Goal: Task Accomplishment & Management: Manage account settings

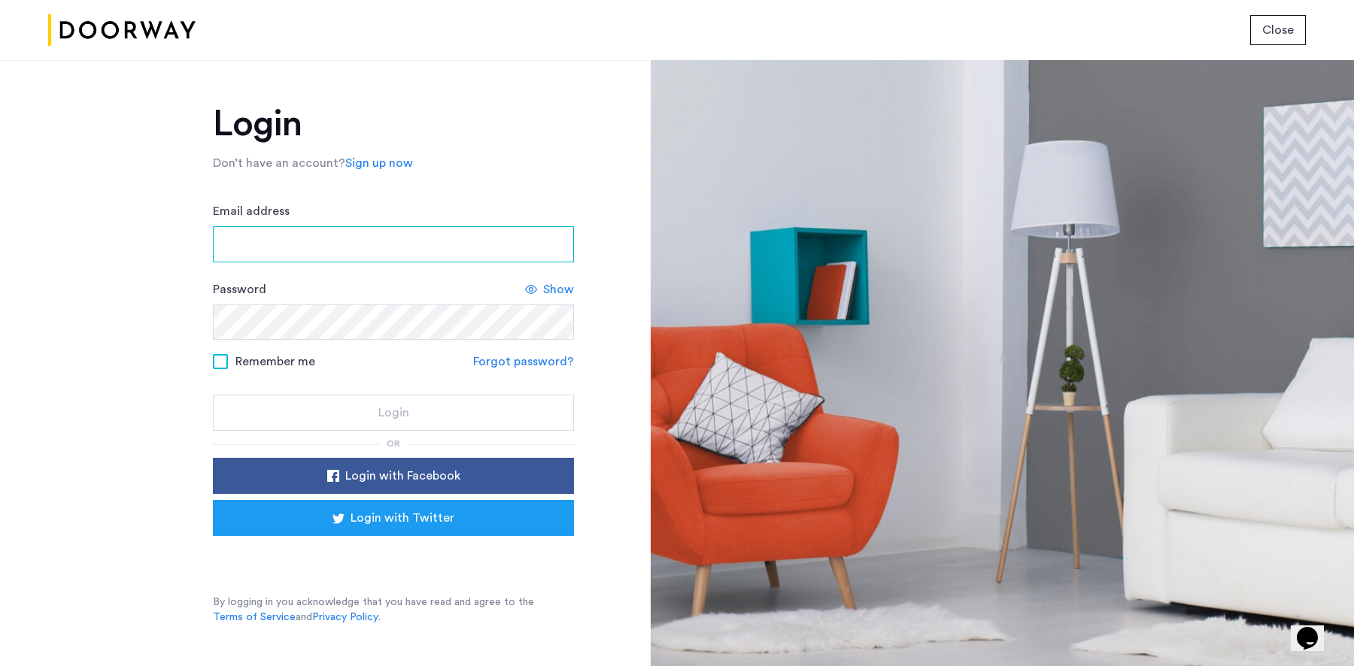
click at [340, 244] on input "Email address" at bounding box center [393, 244] width 361 height 36
type input "**********"
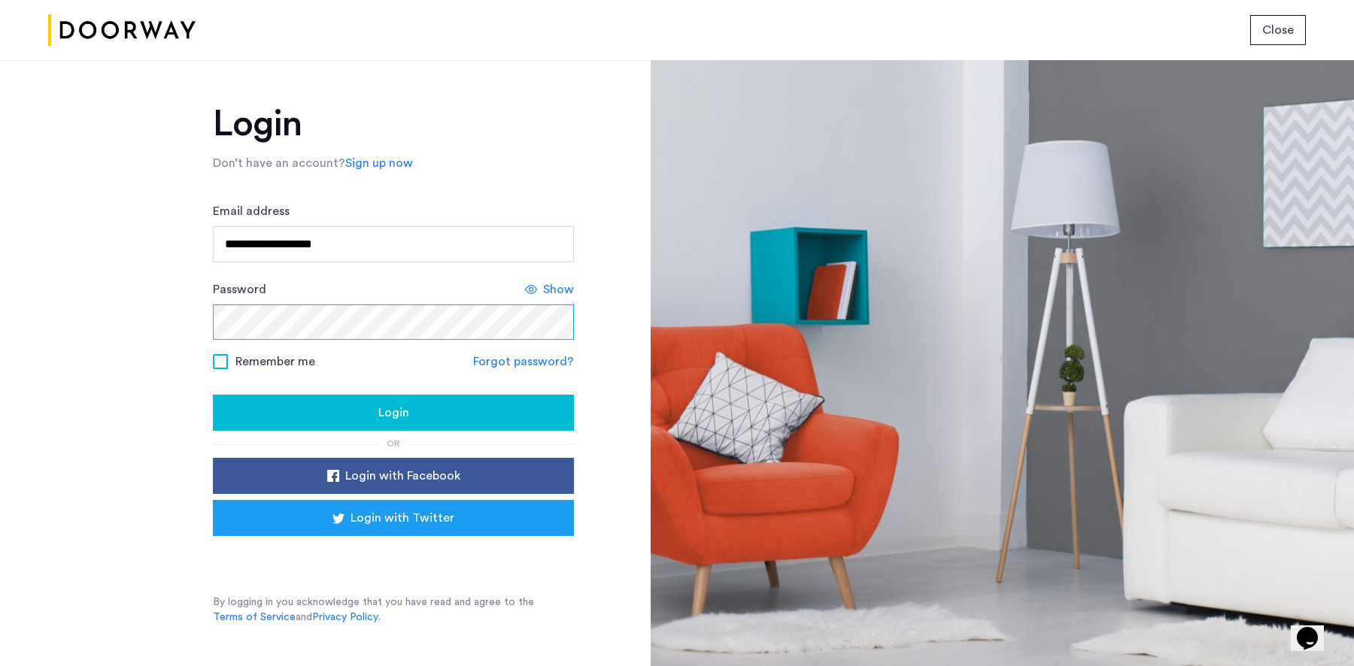
click at [213, 395] on button "Login" at bounding box center [393, 413] width 361 height 36
